Goal: Transaction & Acquisition: Purchase product/service

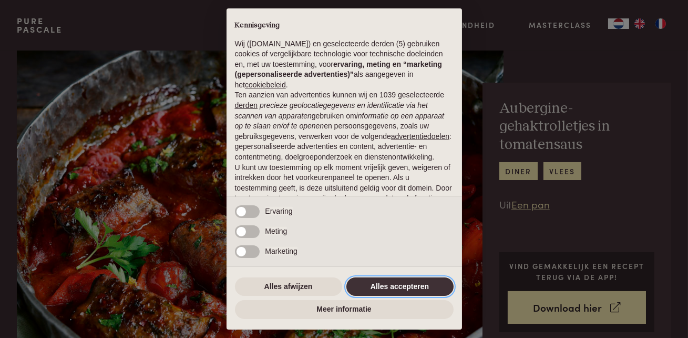
click at [401, 289] on button "Alles accepteren" at bounding box center [400, 286] width 107 height 19
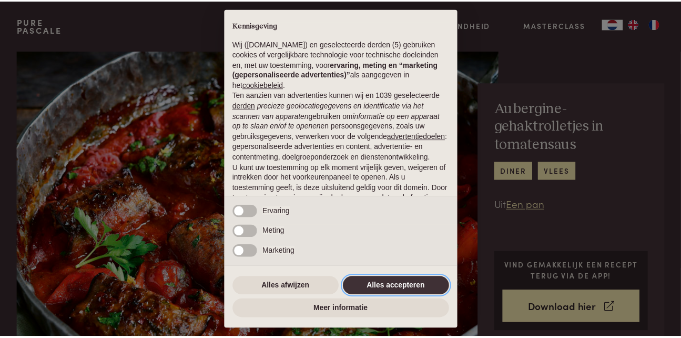
scroll to position [85, 0]
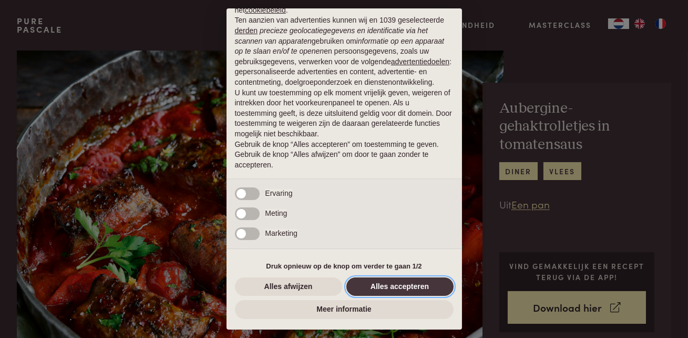
click at [403, 285] on button "Alles accepteren" at bounding box center [400, 286] width 107 height 19
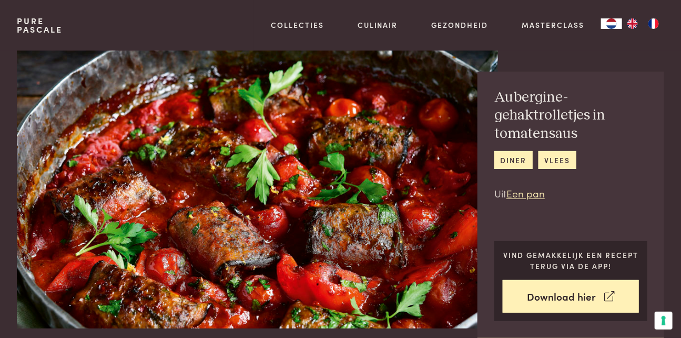
scroll to position [11, 0]
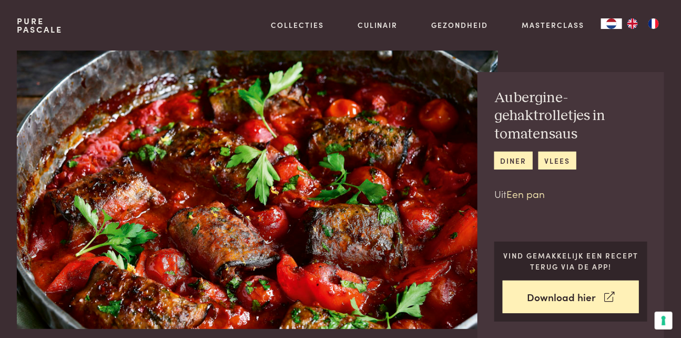
click at [545, 200] on link "Een pan" at bounding box center [525, 193] width 38 height 14
click at [541, 200] on link "Een pan" at bounding box center [525, 193] width 38 height 14
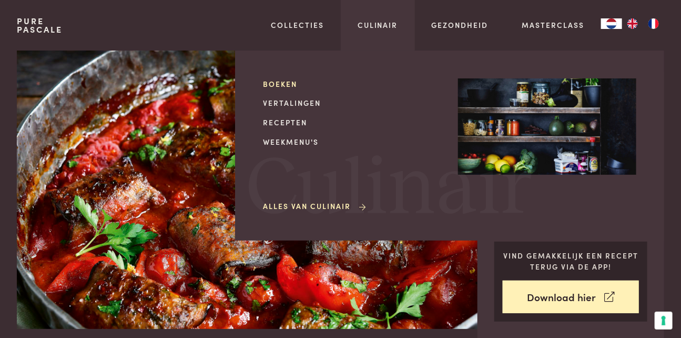
click at [263, 89] on link "Boeken" at bounding box center [352, 83] width 178 height 11
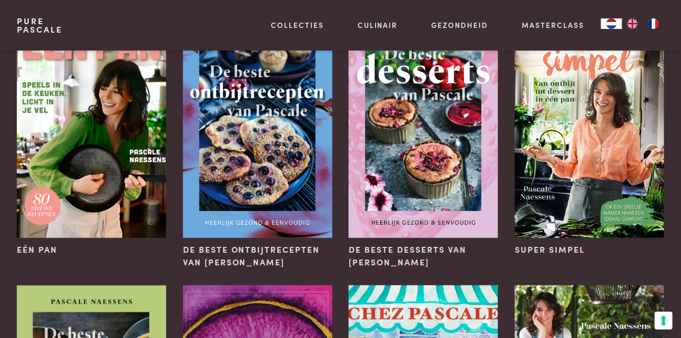
scroll to position [127, 0]
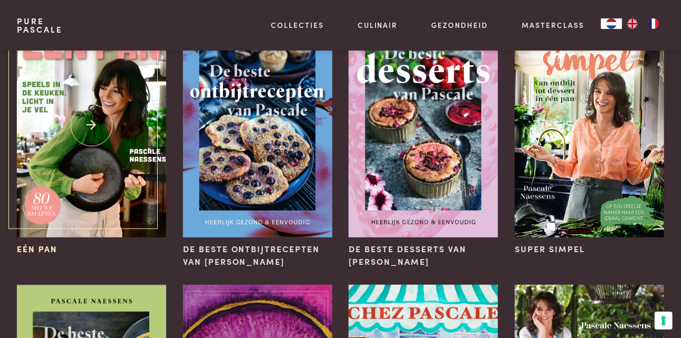
click at [116, 152] on img at bounding box center [91, 125] width 149 height 224
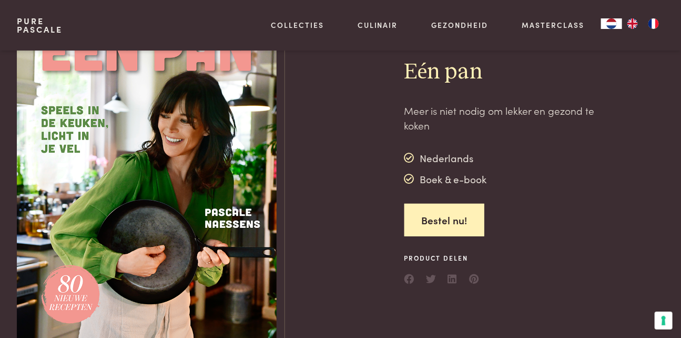
scroll to position [46, 0]
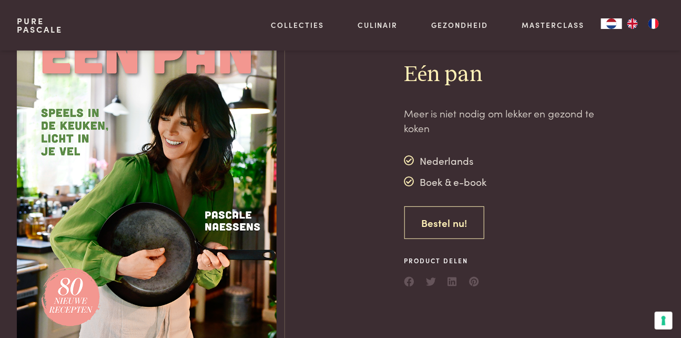
click at [433, 239] on link "Bestel nu!" at bounding box center [444, 222] width 80 height 33
